Goal: Register for event/course: Sign up to attend an event or enroll in a course

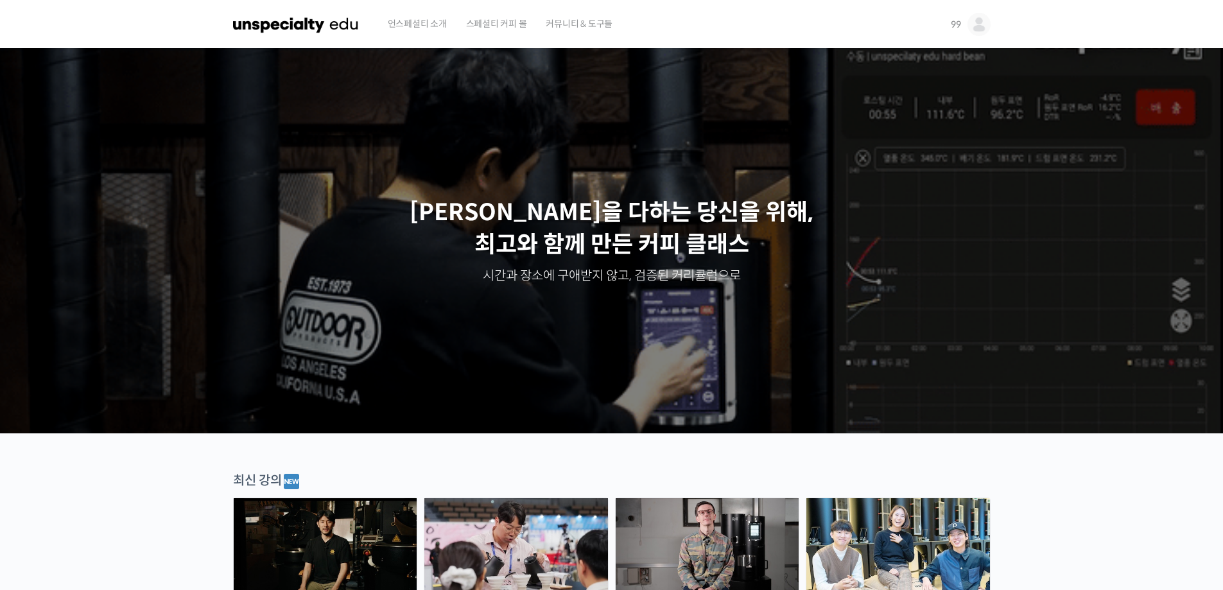
click at [972, 23] on img at bounding box center [979, 24] width 23 height 23
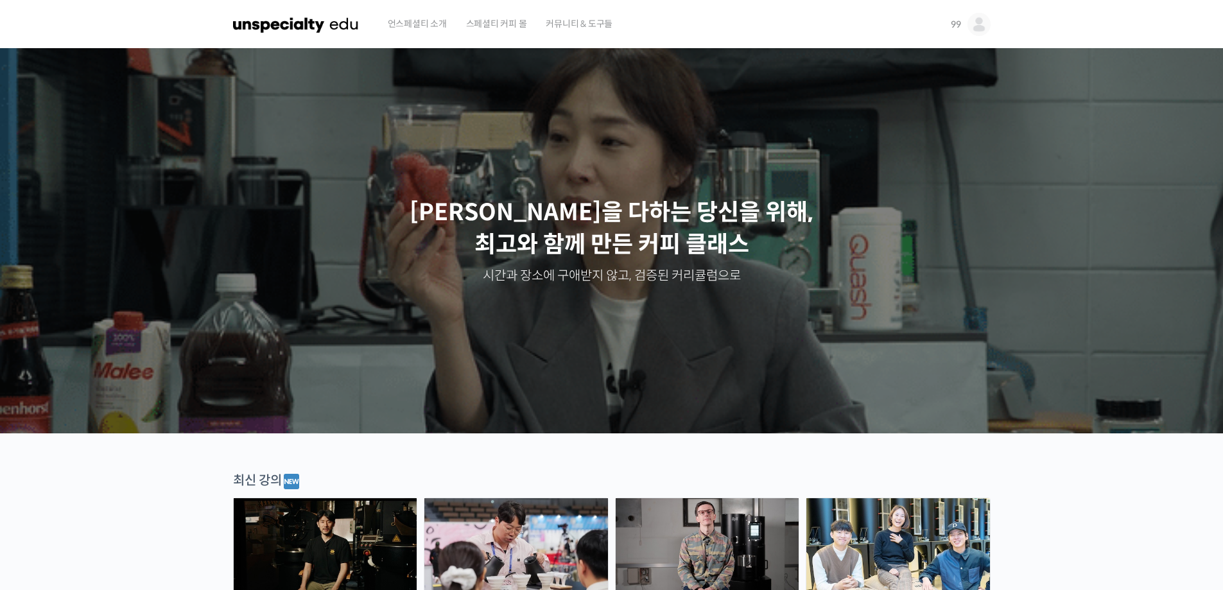
click at [717, 537] on img at bounding box center [708, 545] width 184 height 95
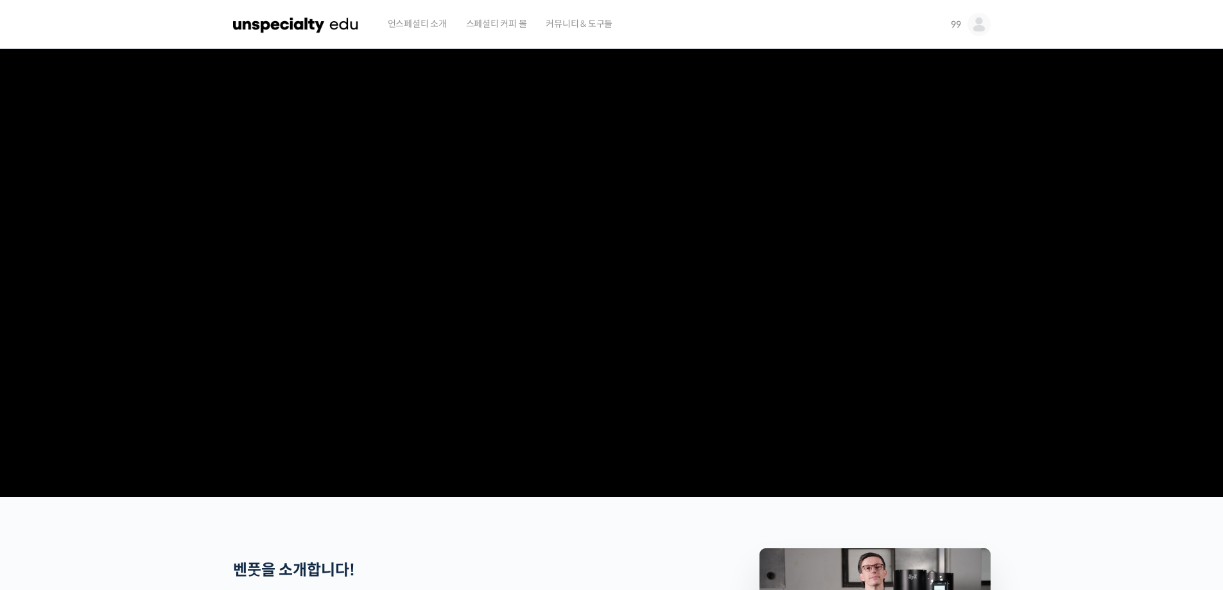
click at [972, 18] on img at bounding box center [979, 24] width 23 height 23
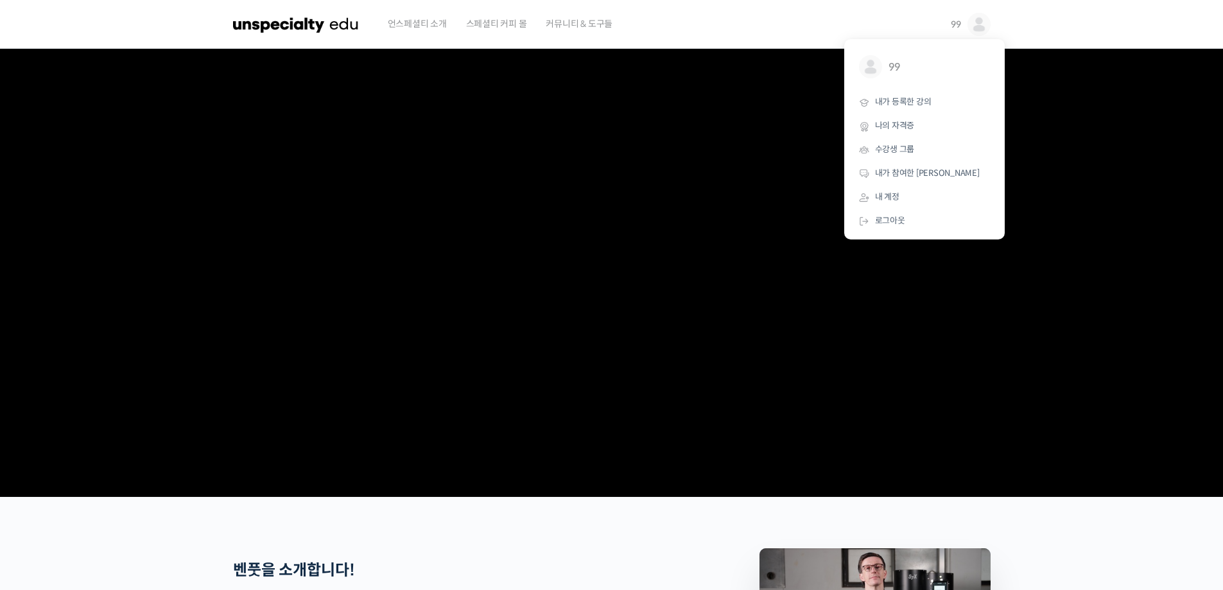
click at [972, 18] on img at bounding box center [979, 24] width 23 height 23
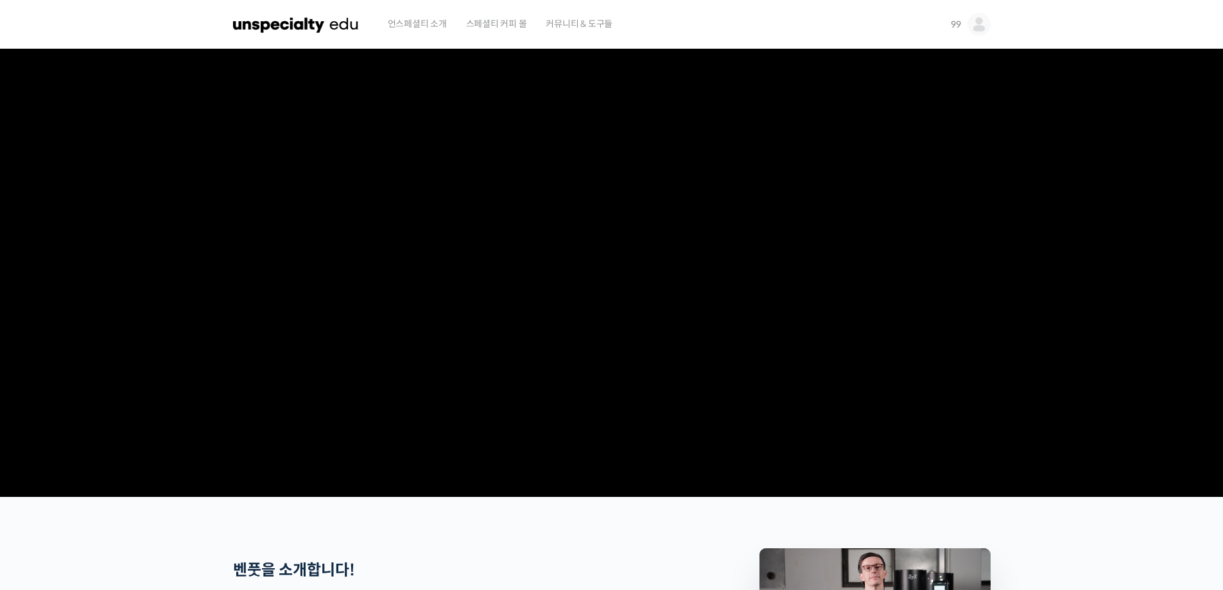
click at [319, 17] on img at bounding box center [296, 24] width 126 height 39
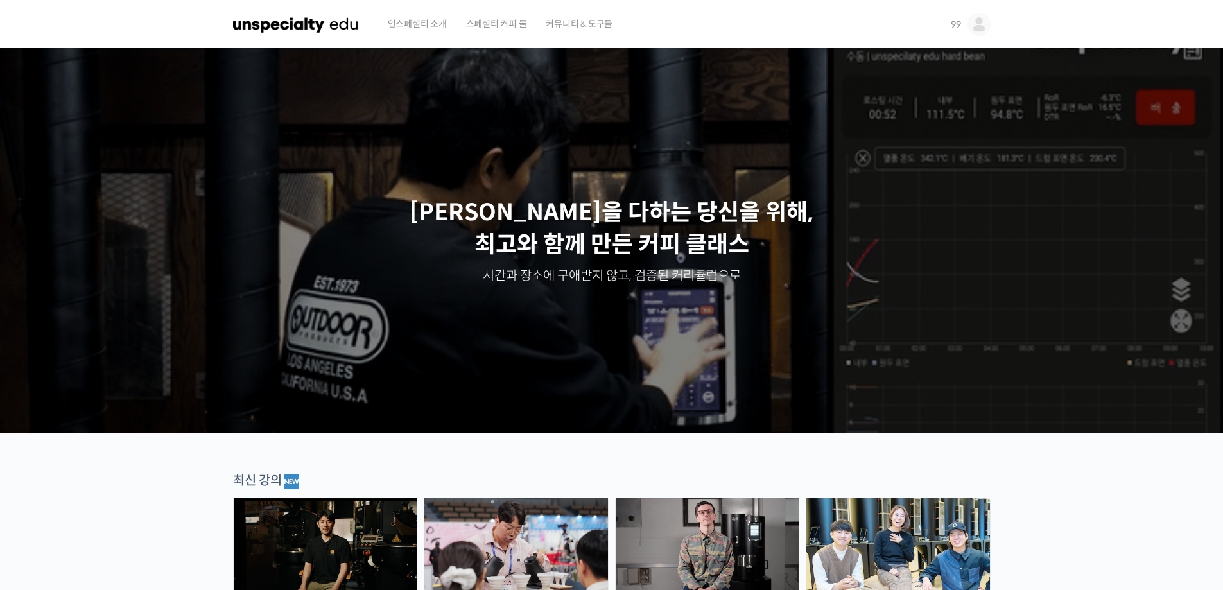
click at [976, 22] on img at bounding box center [979, 24] width 23 height 23
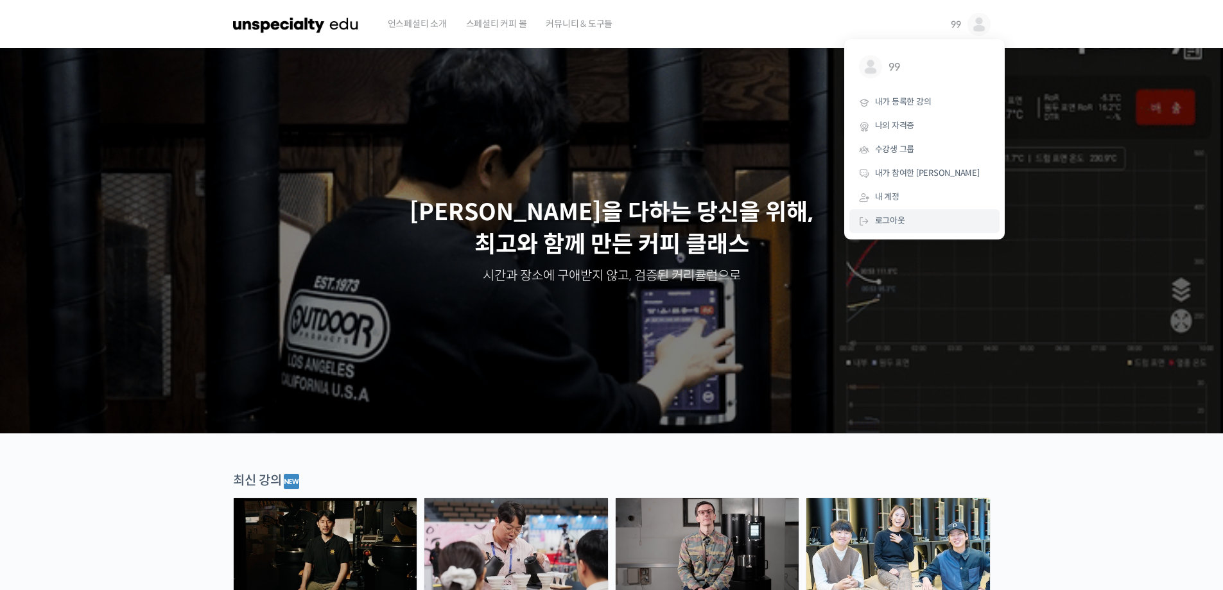
click at [890, 223] on span "로그아웃" at bounding box center [890, 220] width 30 height 11
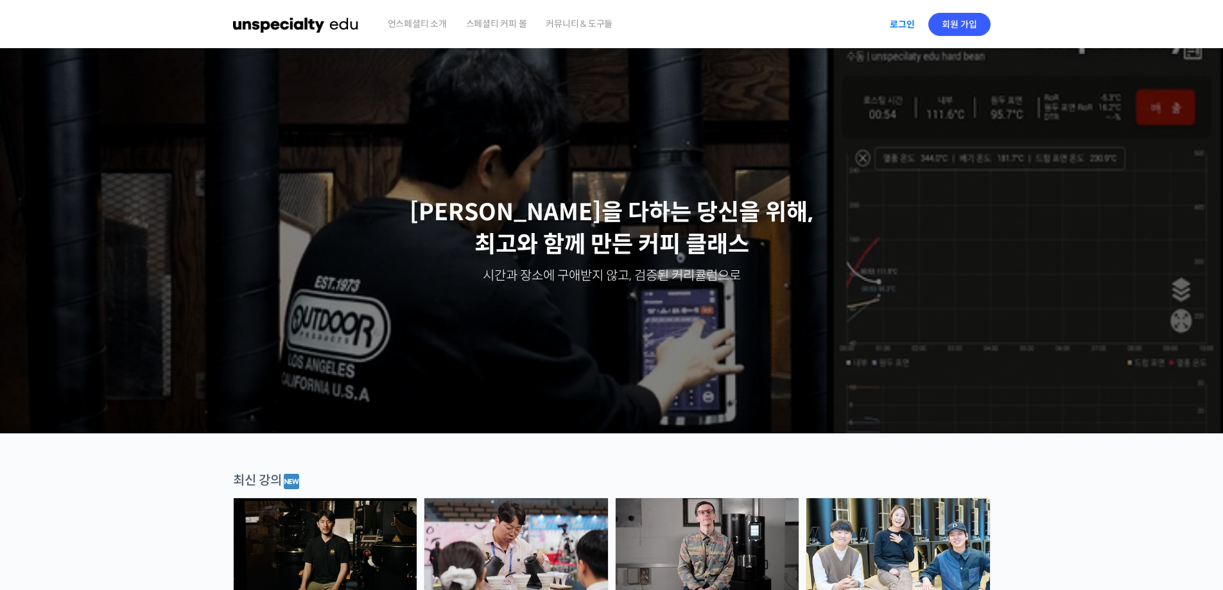
click at [902, 22] on link "로그인" at bounding box center [902, 25] width 40 height 30
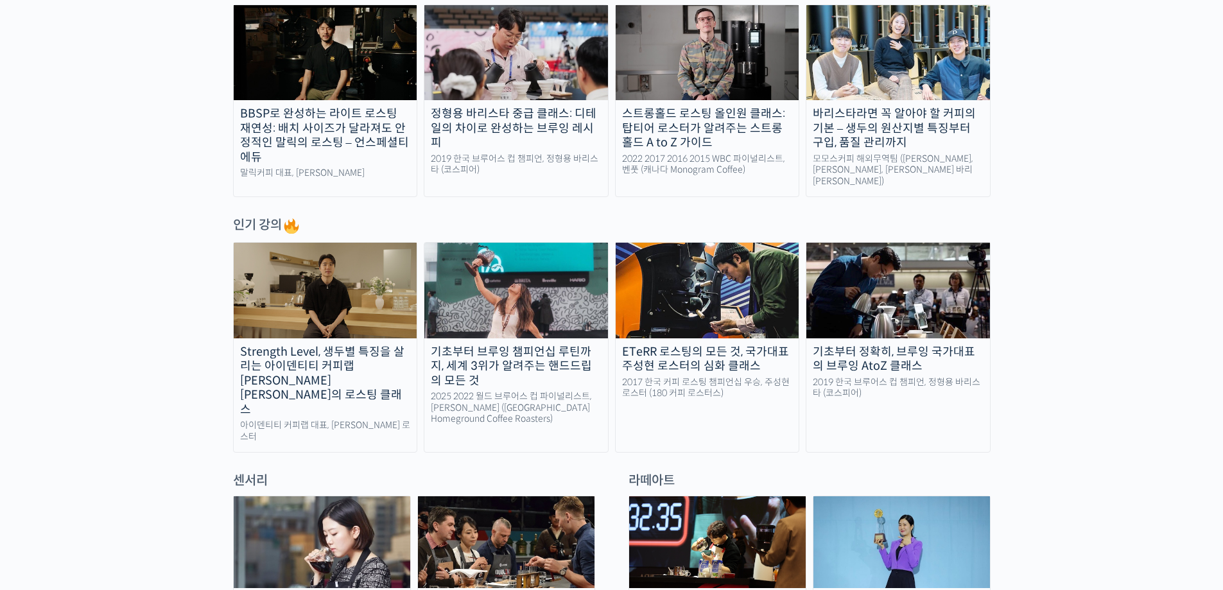
scroll to position [514, 0]
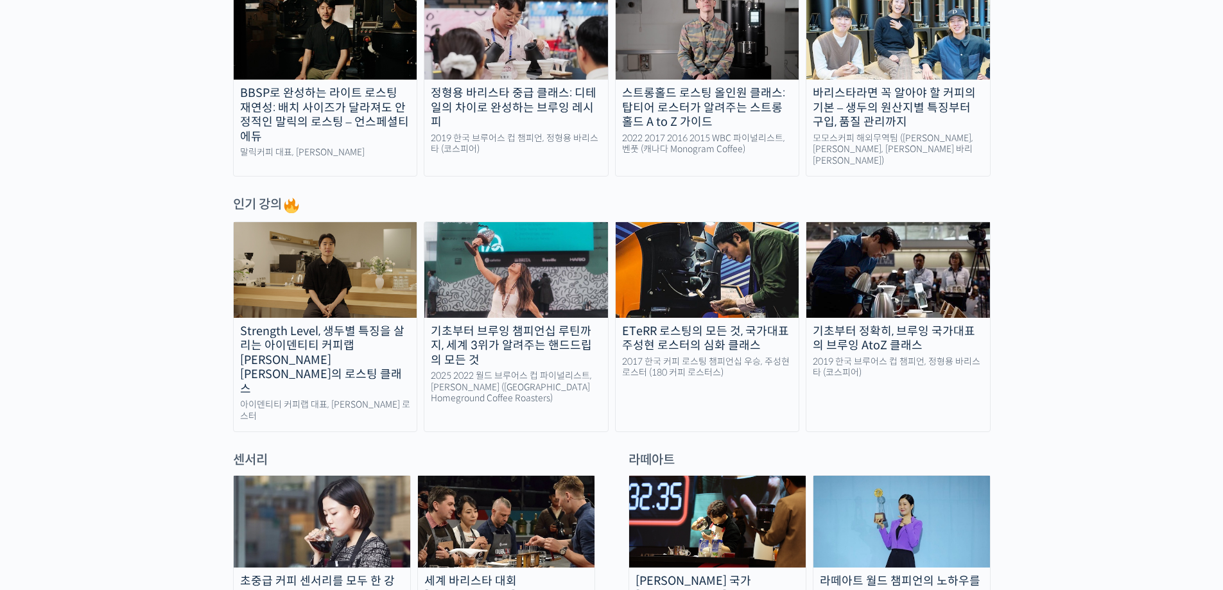
click at [720, 105] on div "스트롱홀드 로스팅 올인원 클래스: 탑티어 로스터가 알려주는 스트롱홀드 A to Z 가이드" at bounding box center [708, 108] width 184 height 44
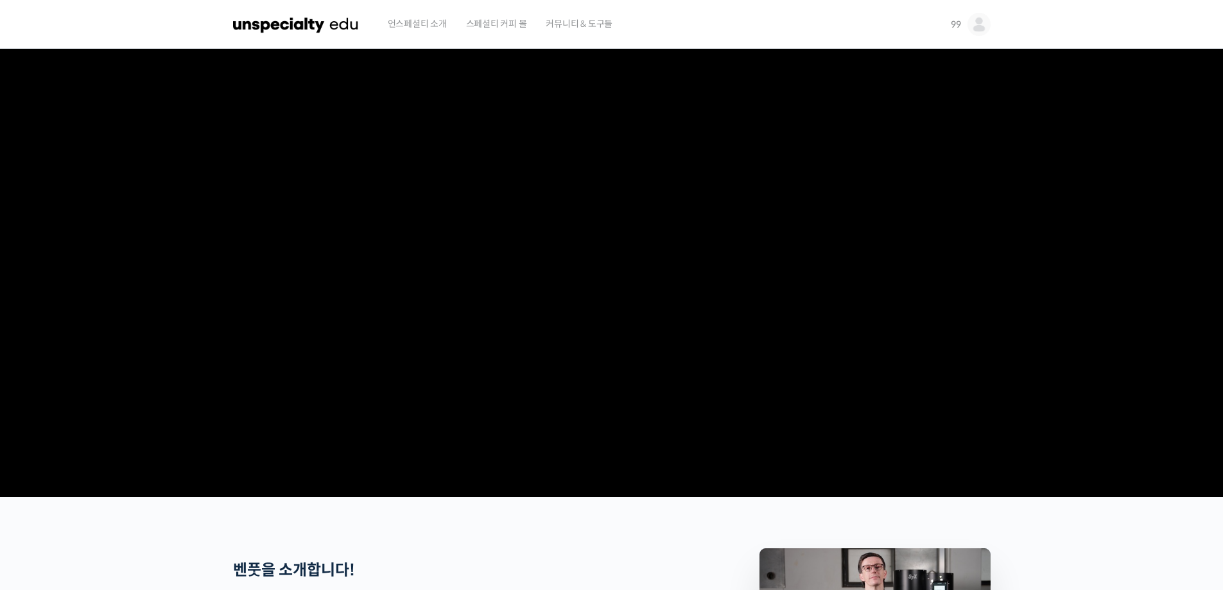
click at [338, 22] on img at bounding box center [296, 24] width 126 height 39
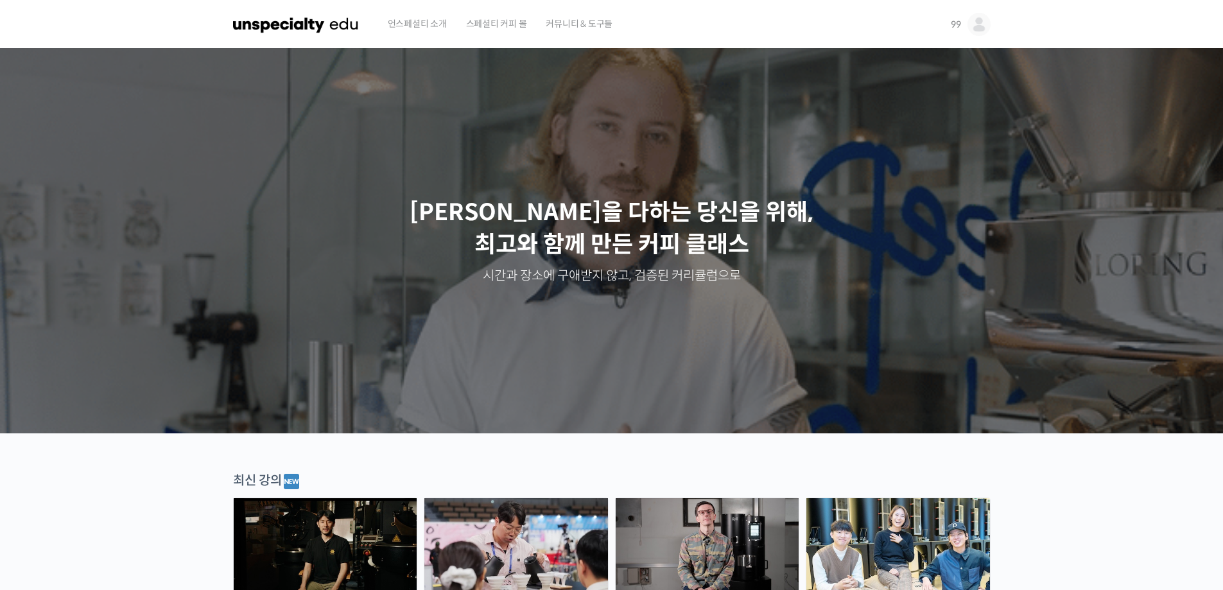
click at [981, 23] on img at bounding box center [979, 24] width 23 height 23
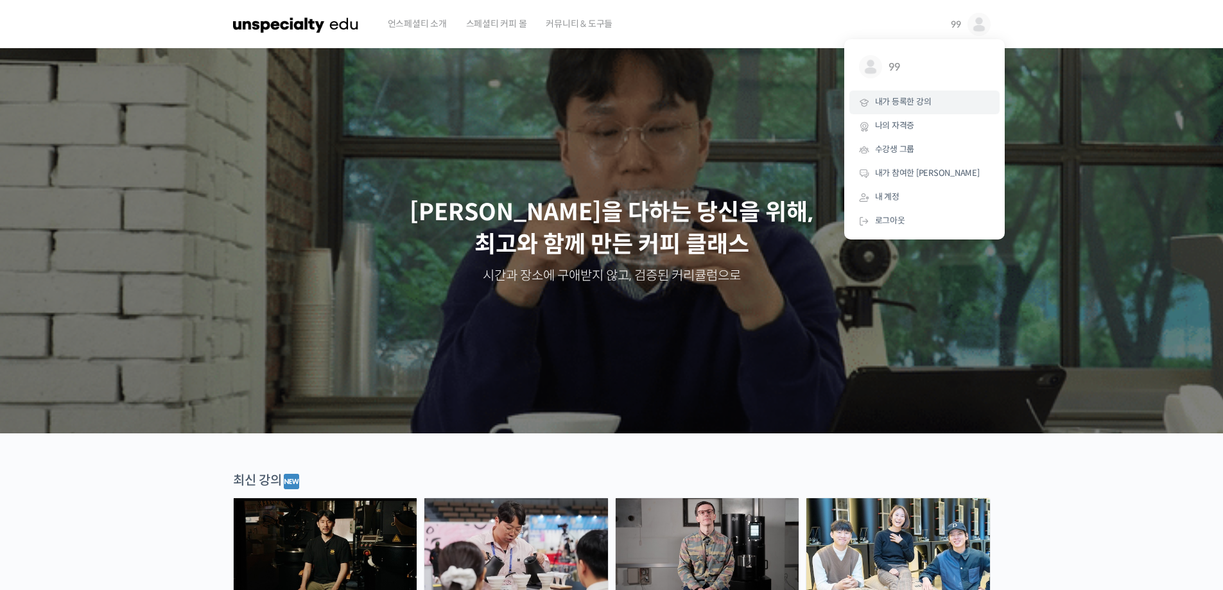
click at [912, 103] on span "내가 등록한 강의" at bounding box center [903, 101] width 57 height 11
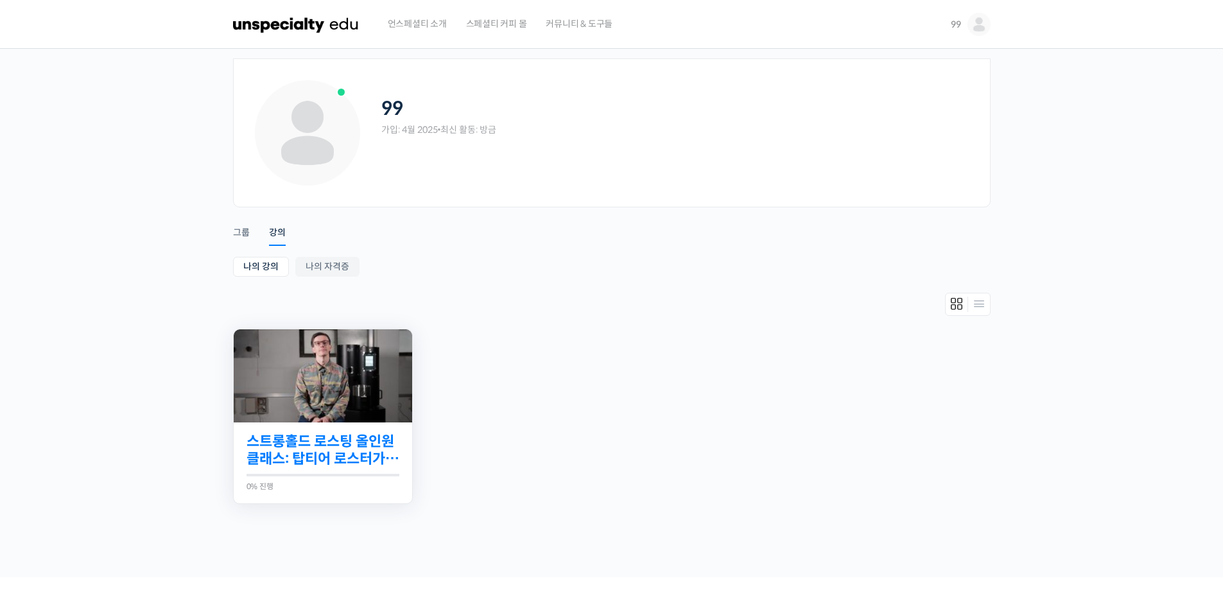
click at [291, 441] on link "스트롱홀드 로스팅 올인원 클래스: 탑티어 로스터가 알려주는 스트롱홀드 A to Z 가이드" at bounding box center [323, 450] width 153 height 35
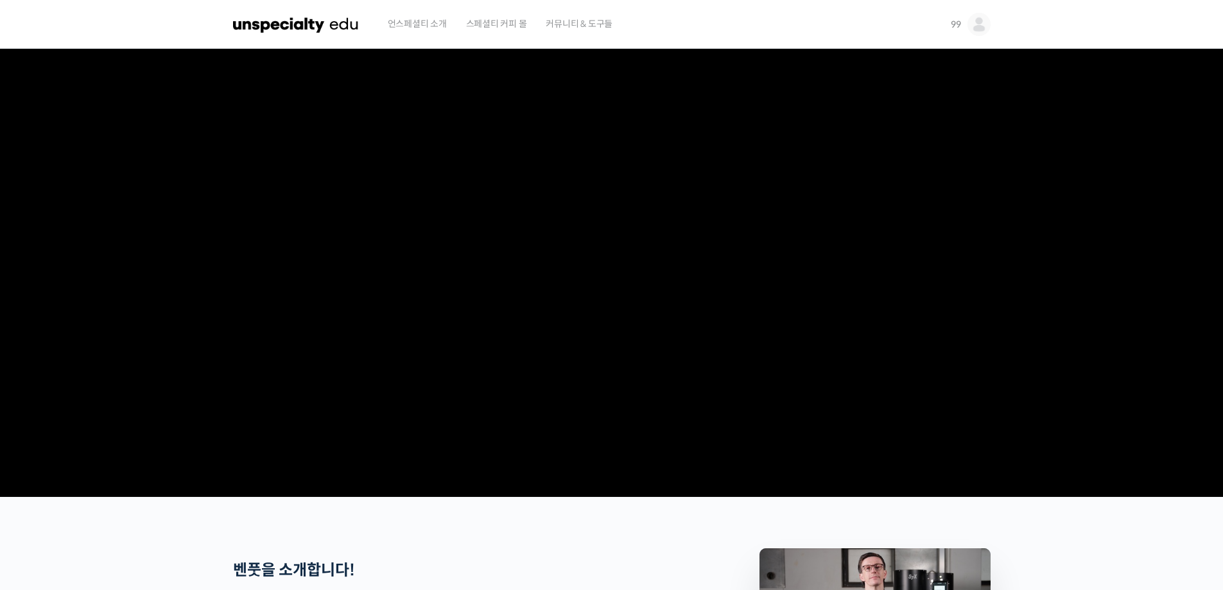
click at [678, 315] on video at bounding box center [612, 270] width 758 height 443
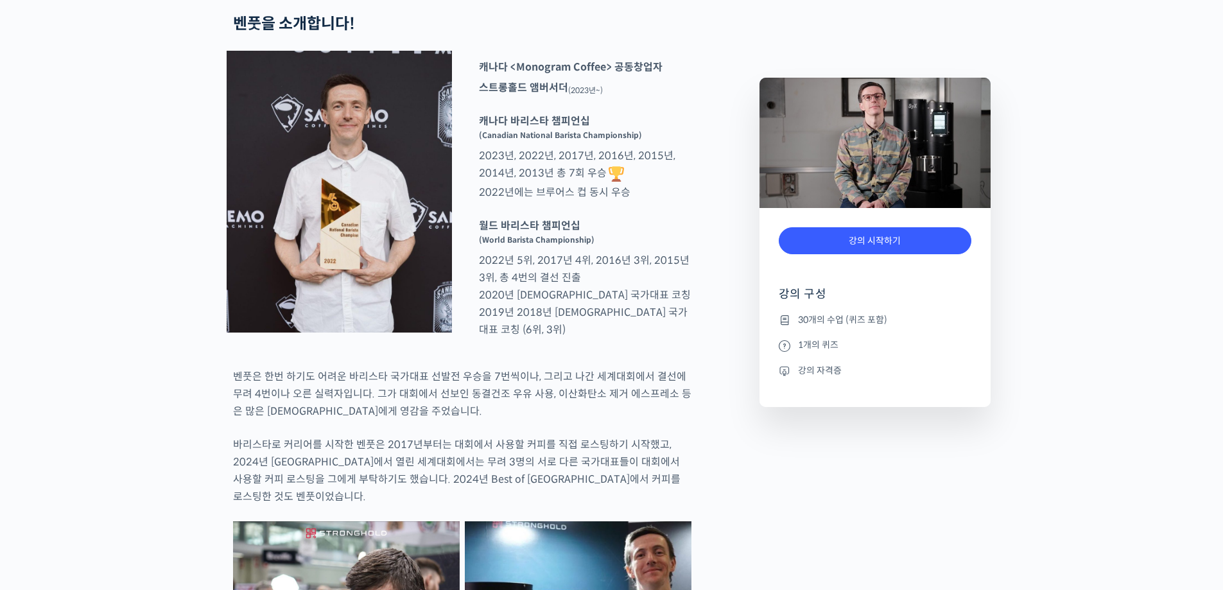
scroll to position [578, 0]
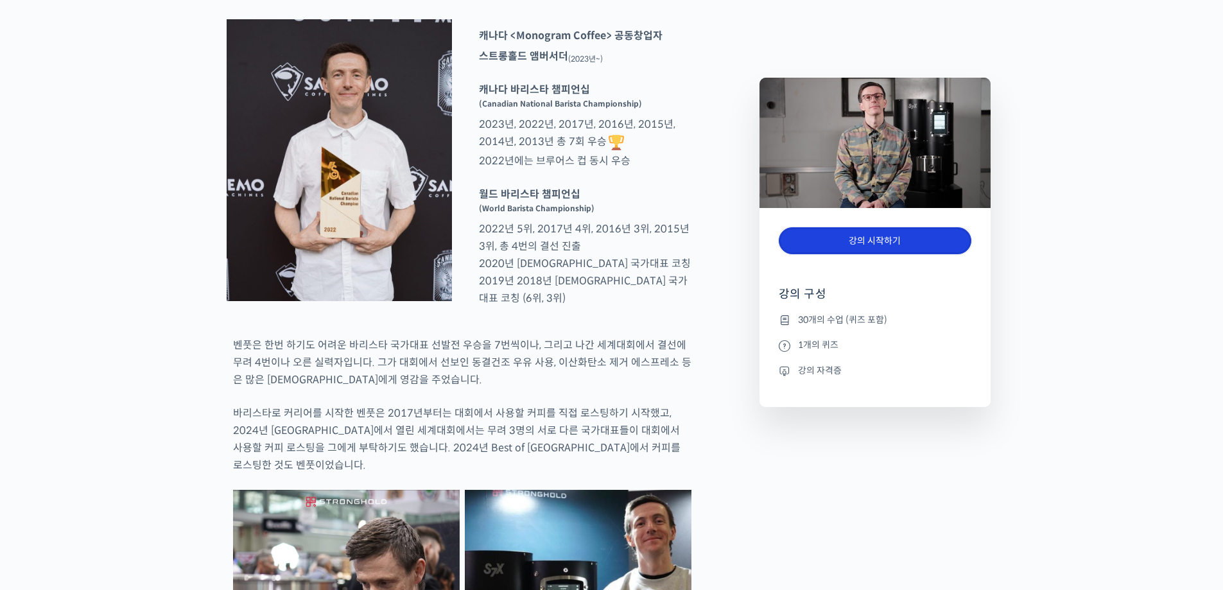
click at [840, 234] on link "강의 시작하기" at bounding box center [875, 241] width 193 height 28
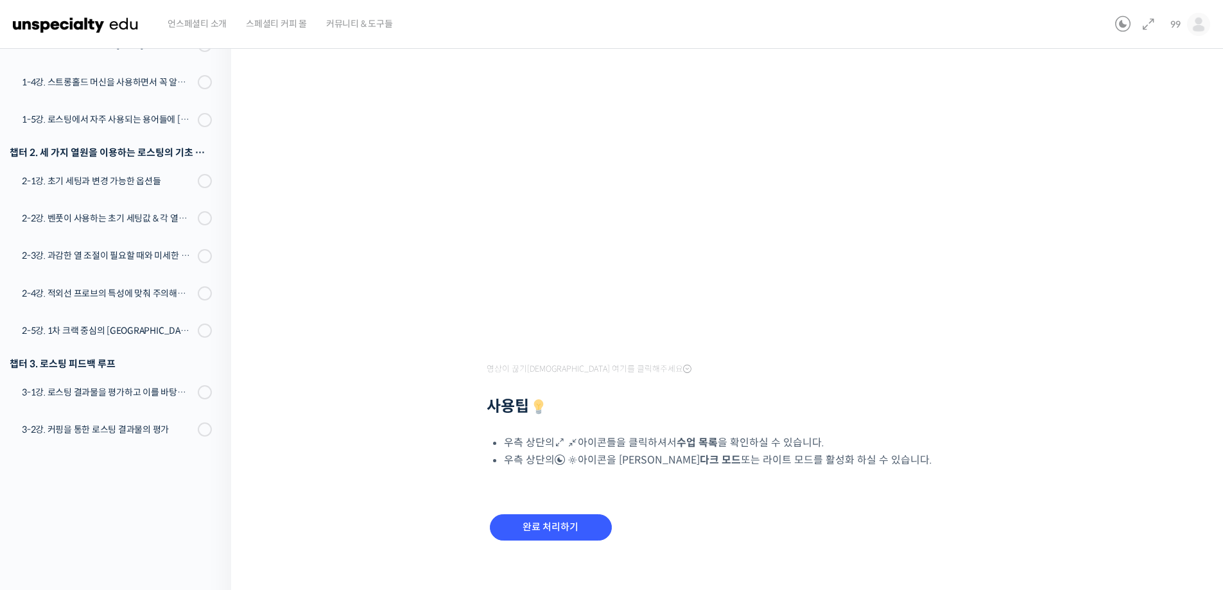
scroll to position [131, 0]
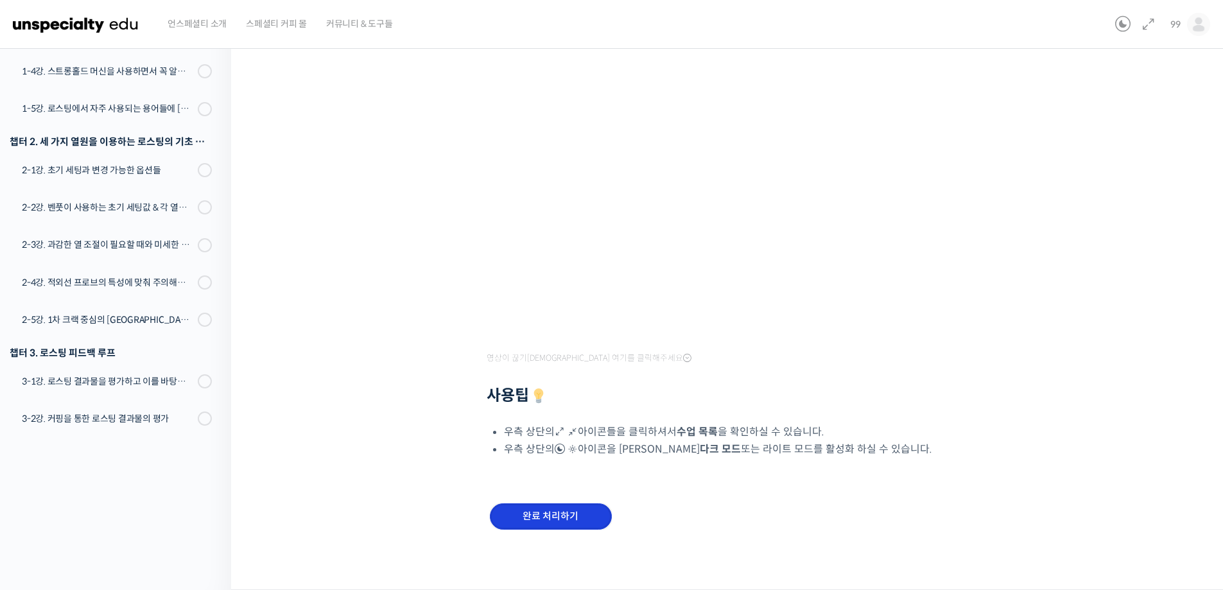
click at [566, 516] on input "완료 처리하기" at bounding box center [551, 517] width 122 height 26
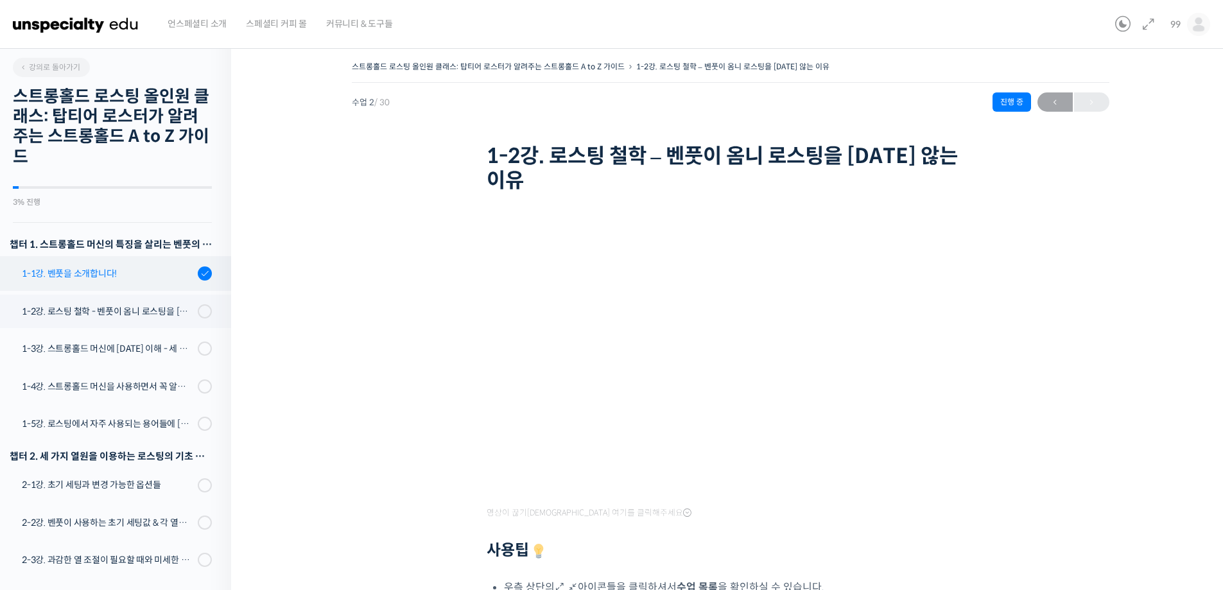
click at [74, 268] on div "1-1강. 벤풋을 소개합니다!" at bounding box center [108, 274] width 172 height 14
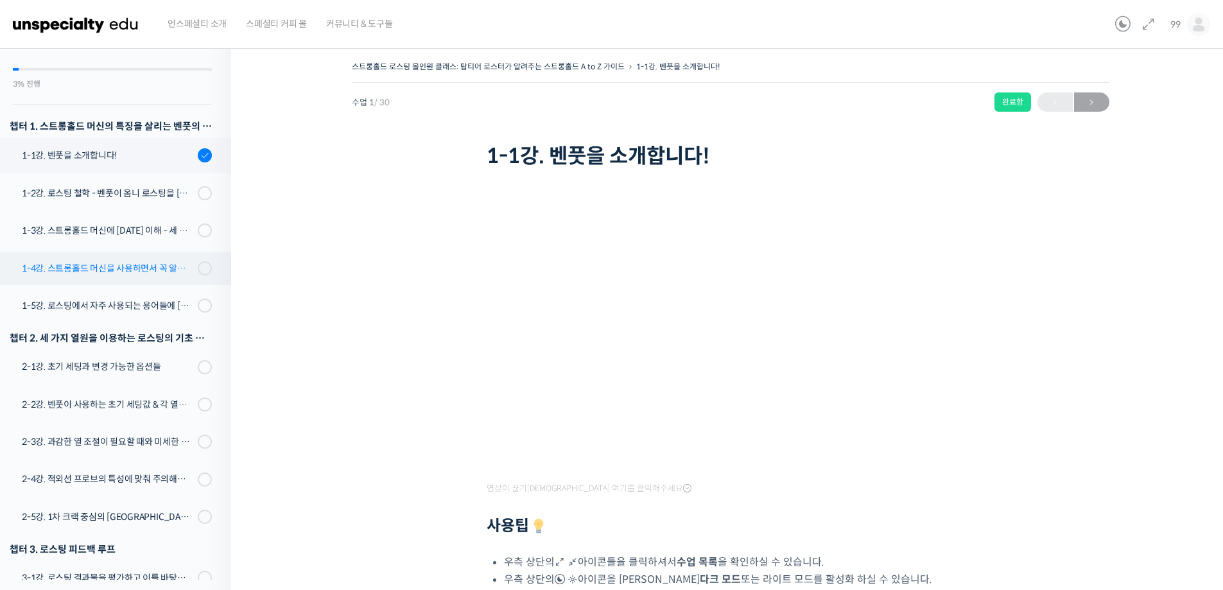
scroll to position [119, 0]
click at [17, 335] on div "챕터 2. 세 가지 열원을 이용하는 로스팅의 기초 설계" at bounding box center [111, 336] width 202 height 17
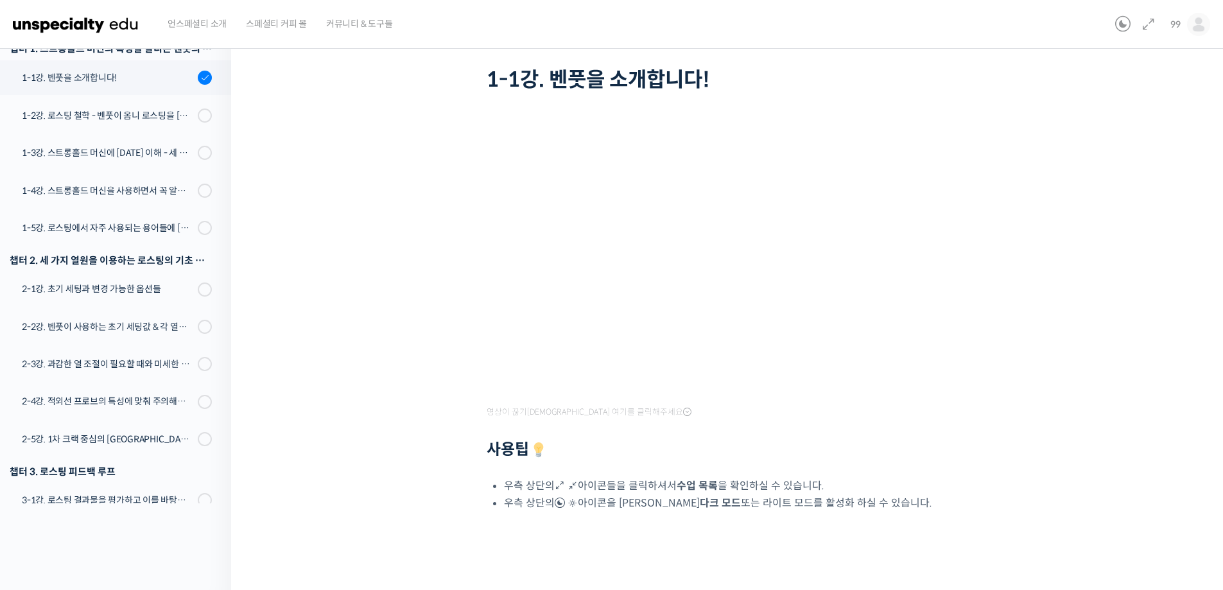
scroll to position [84, 0]
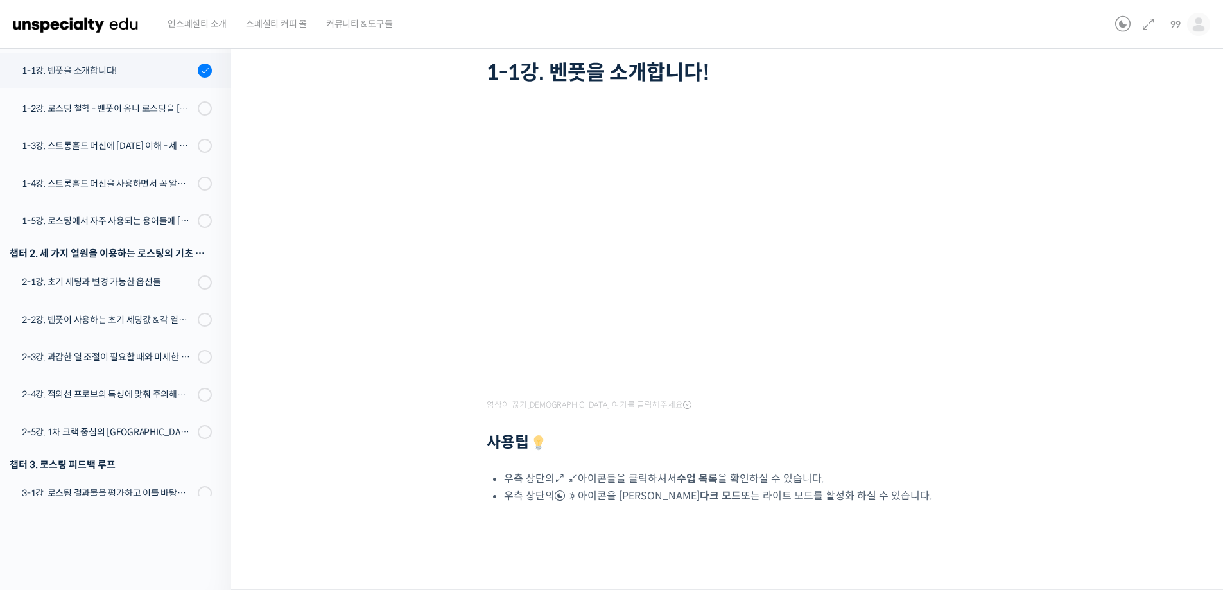
click at [733, 442] on h2 "사용팁" at bounding box center [731, 443] width 488 height 19
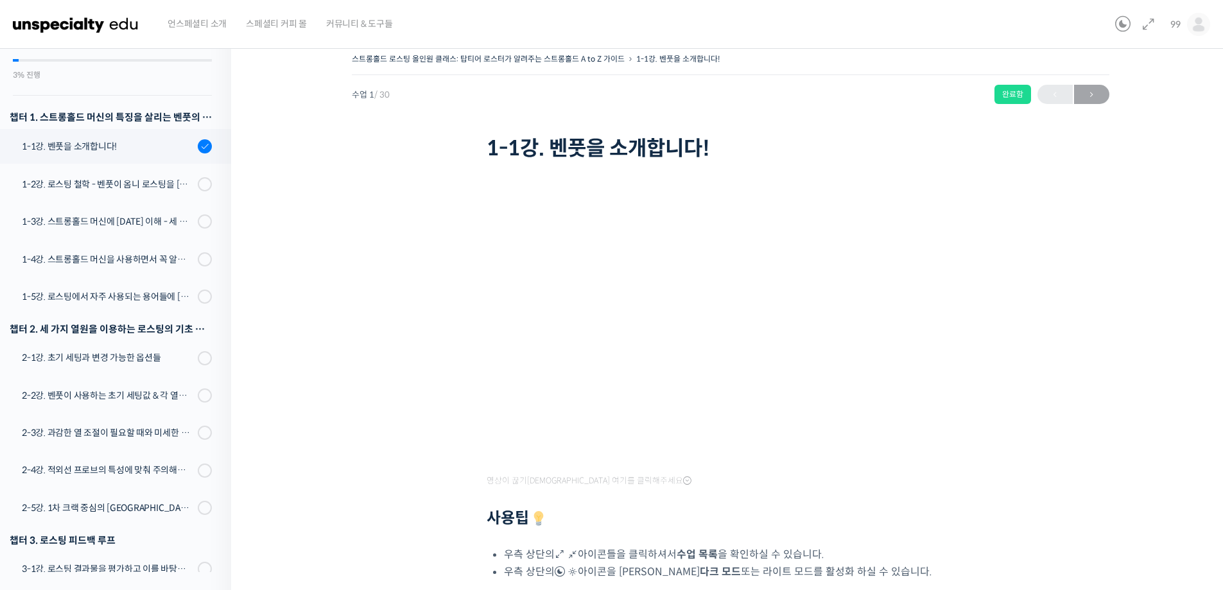
scroll to position [0, 0]
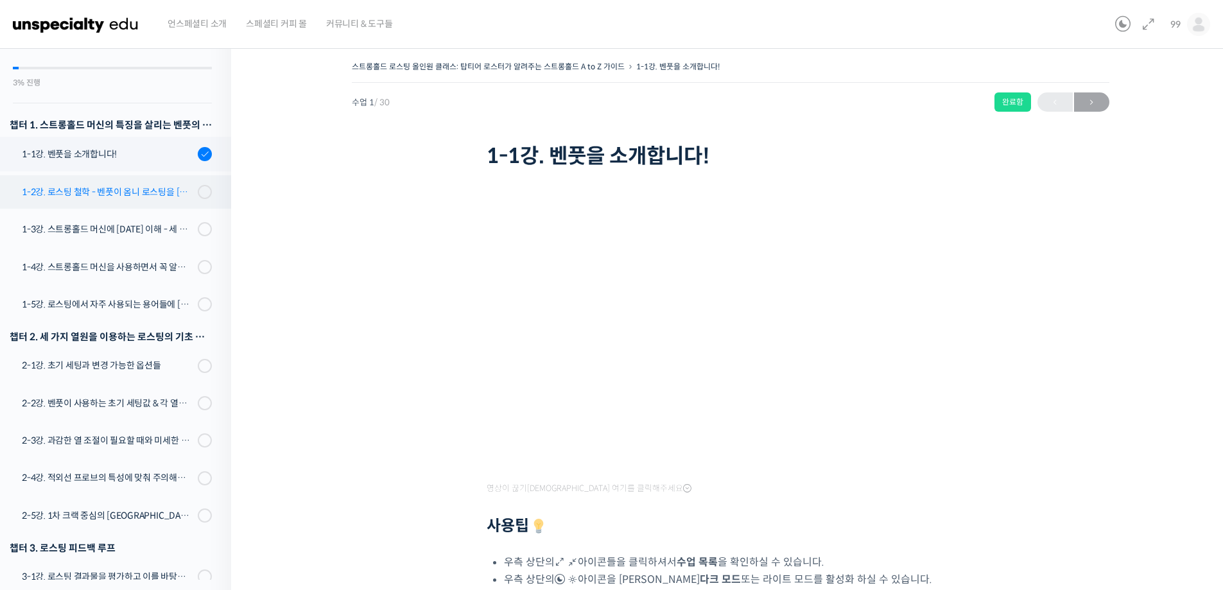
click at [92, 198] on div "1-2강. 로스팅 철학 - 벤풋이 옴니 로스팅을 [DATE] 않는 이유" at bounding box center [108, 192] width 172 height 14
